Goal: Information Seeking & Learning: Learn about a topic

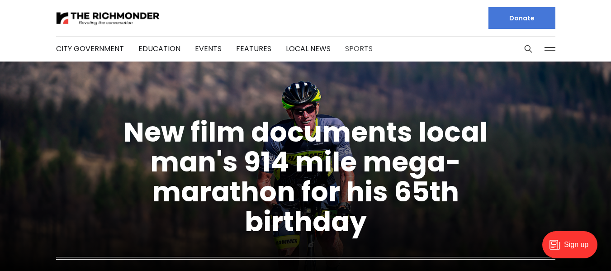
click at [346, 51] on link "Sports" at bounding box center [359, 48] width 28 height 10
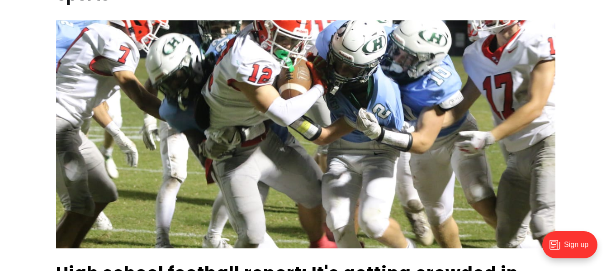
scroll to position [271, 0]
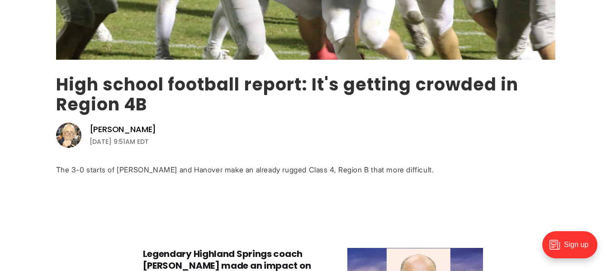
click at [240, 86] on link "High school football report: It's getting crowded in Region 4B" at bounding box center [287, 94] width 462 height 44
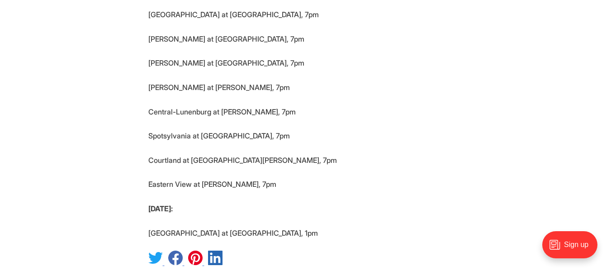
scroll to position [3639, 0]
